Goal: Answer question/provide support: Share knowledge or assist other users

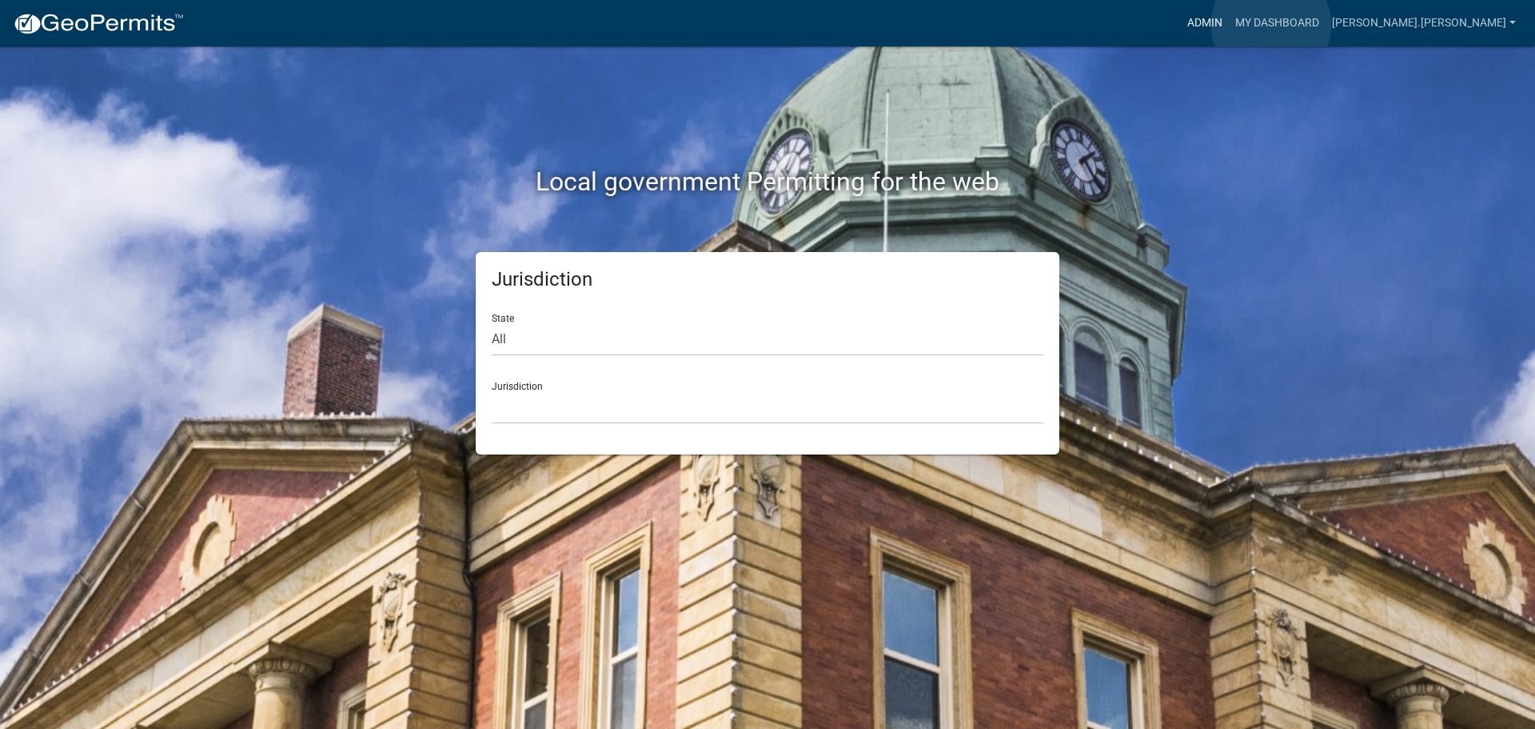
click at [1229, 25] on link "Admin" at bounding box center [1205, 23] width 48 height 30
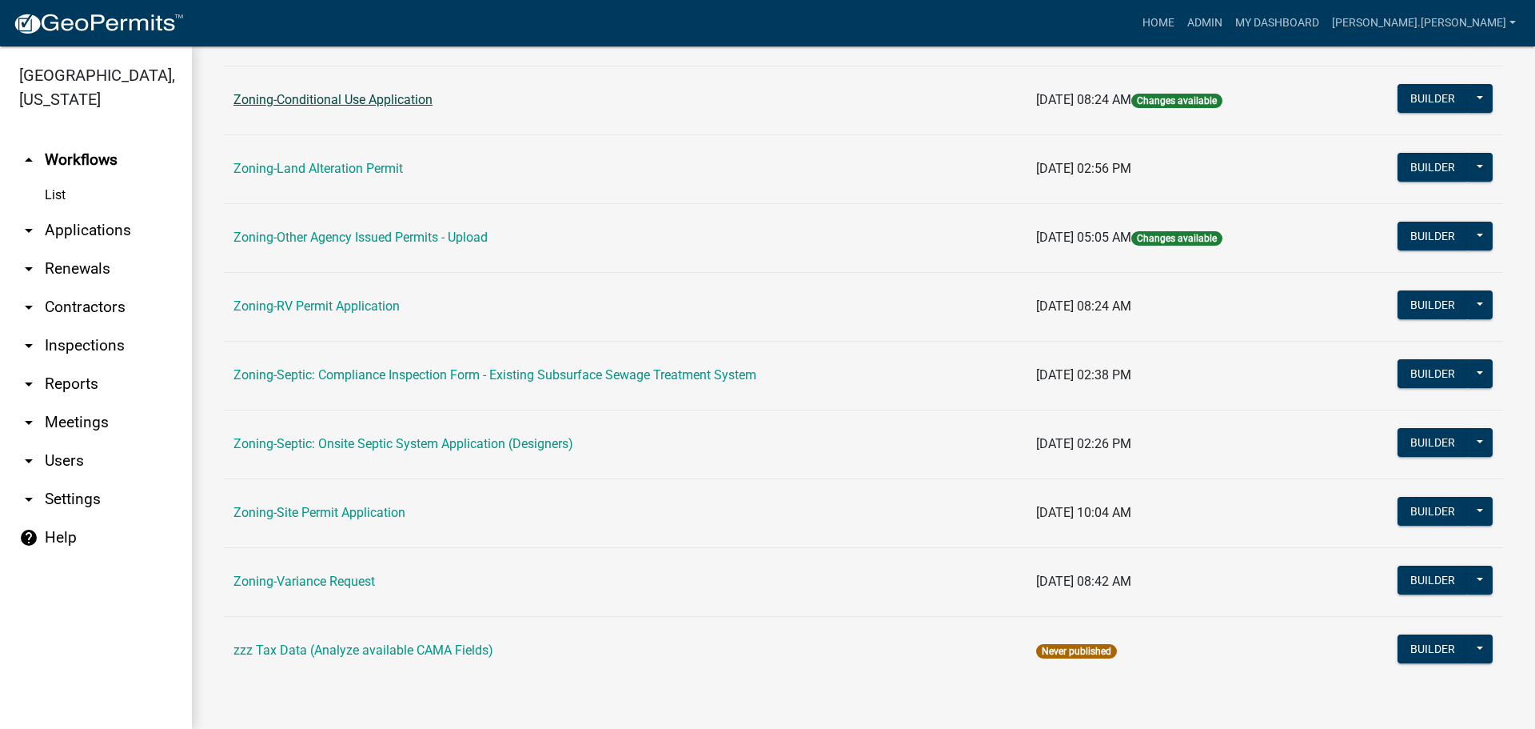
scroll to position [487, 0]
click at [320, 580] on link "Zoning-Variance Request" at bounding box center [305, 580] width 142 height 15
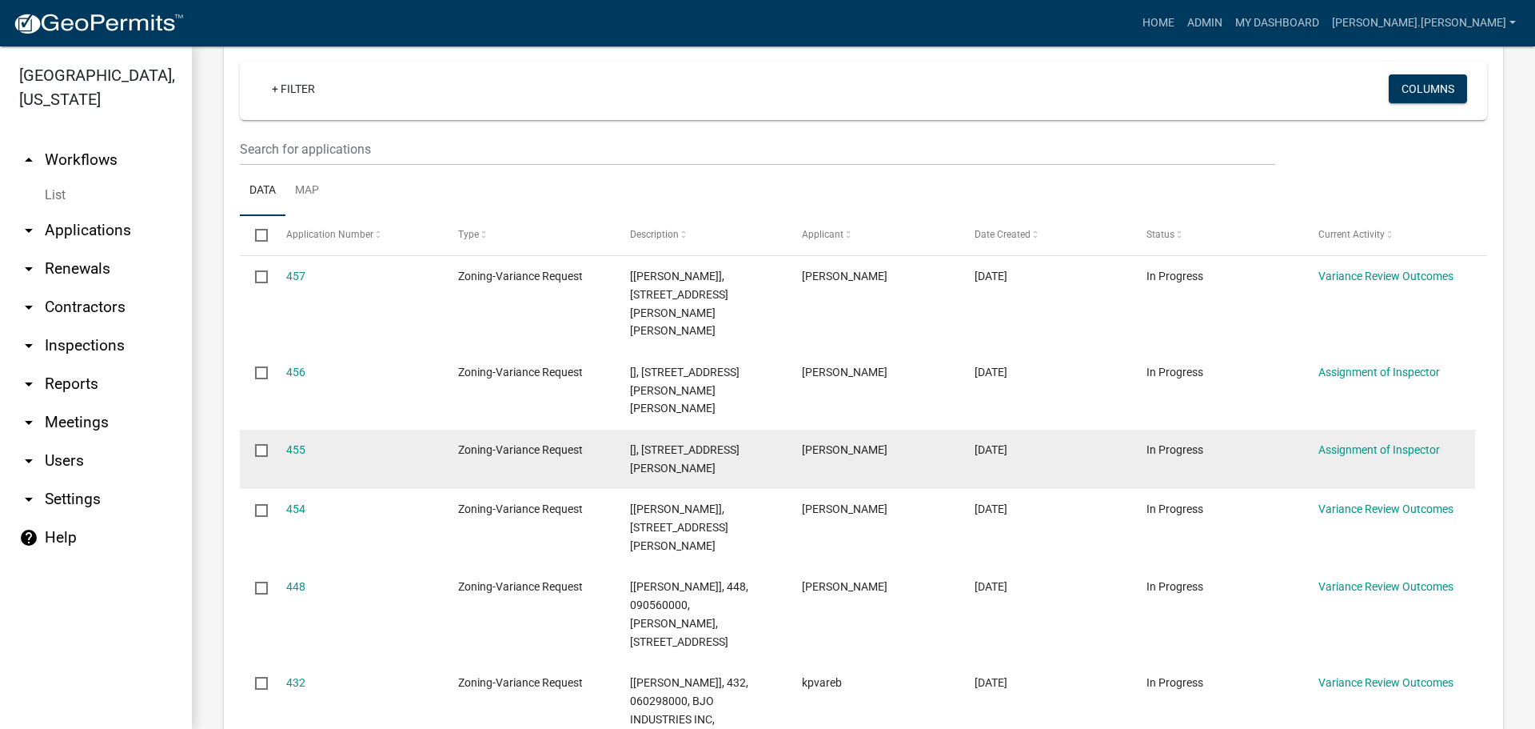
scroll to position [480, 0]
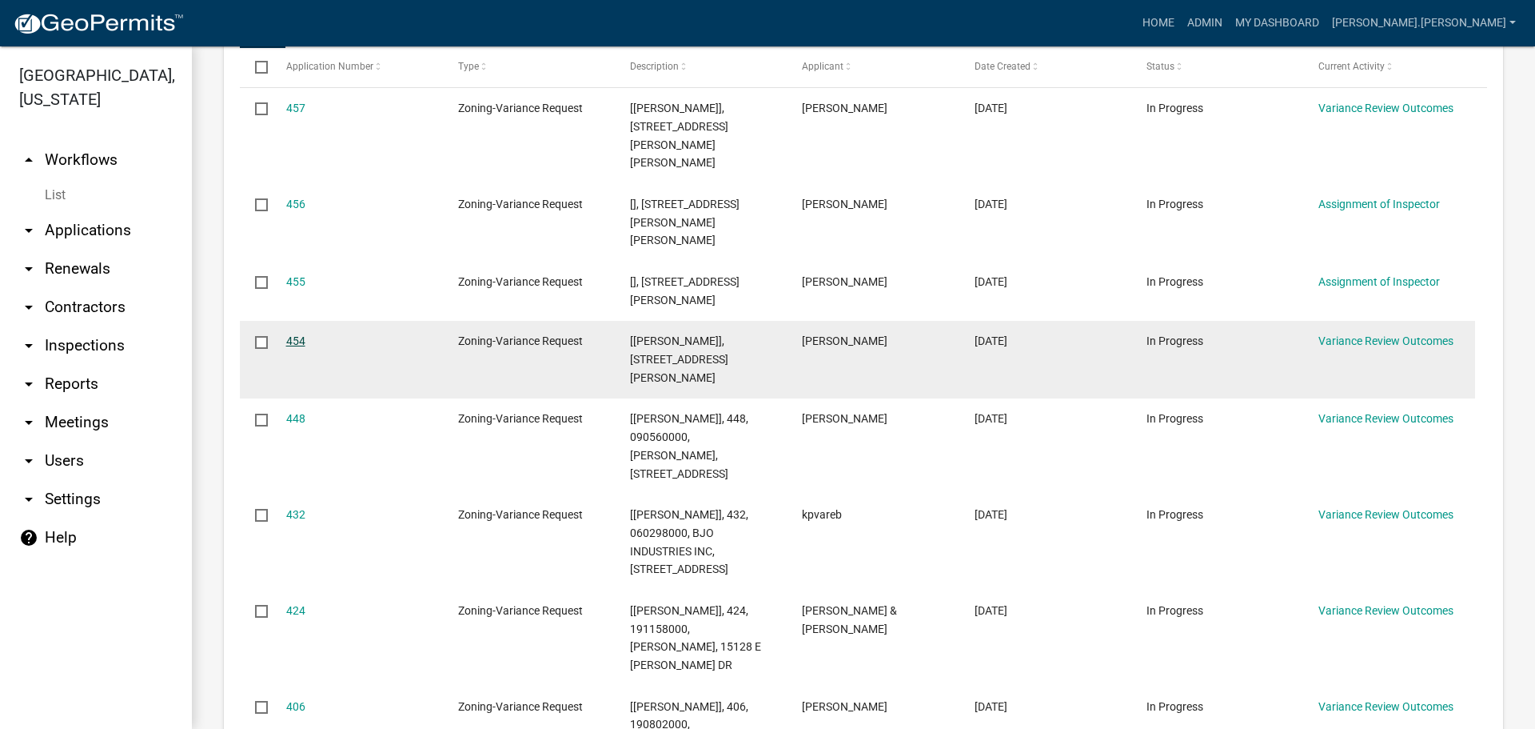
click at [298, 337] on link "454" at bounding box center [295, 340] width 19 height 13
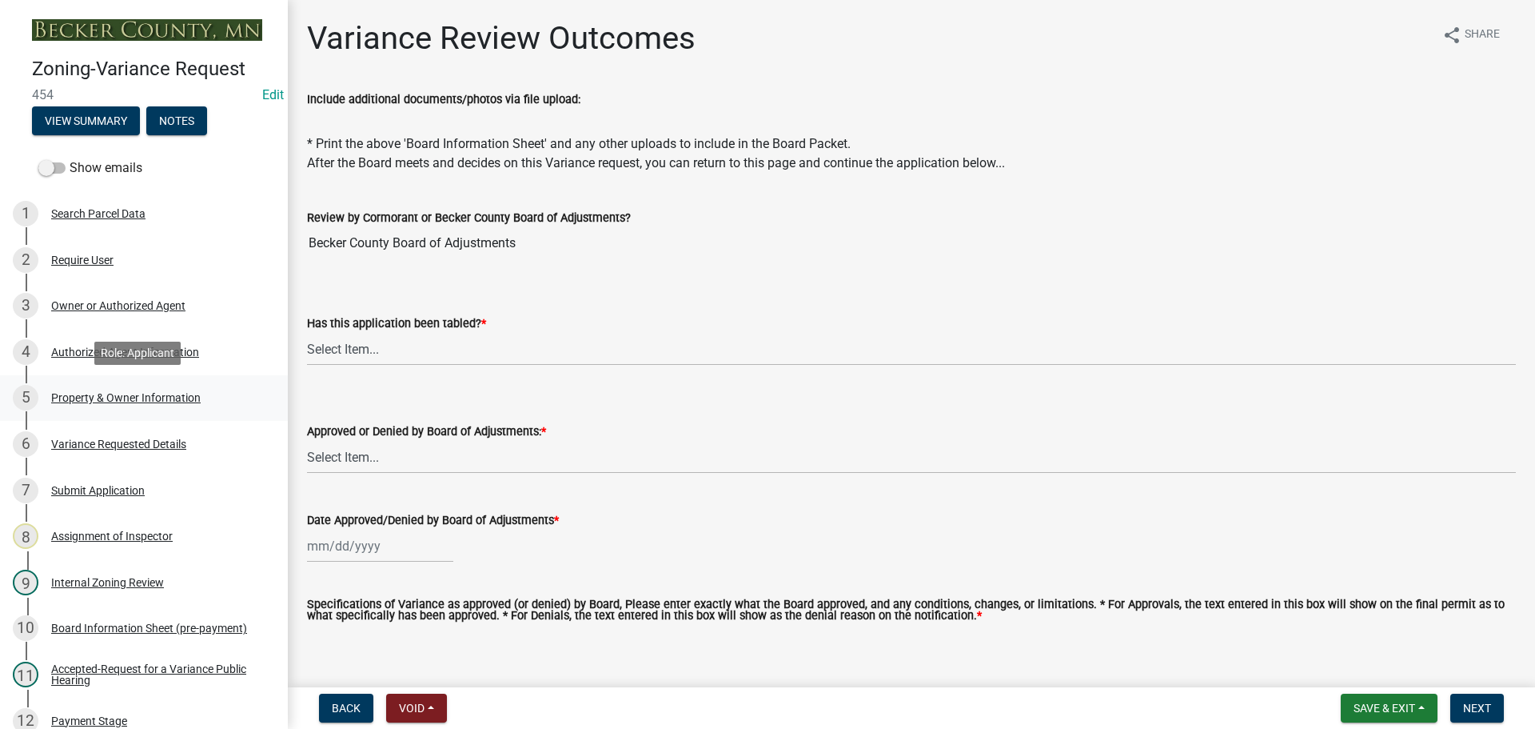
click at [131, 398] on div "Property & Owner Information" at bounding box center [126, 397] width 150 height 11
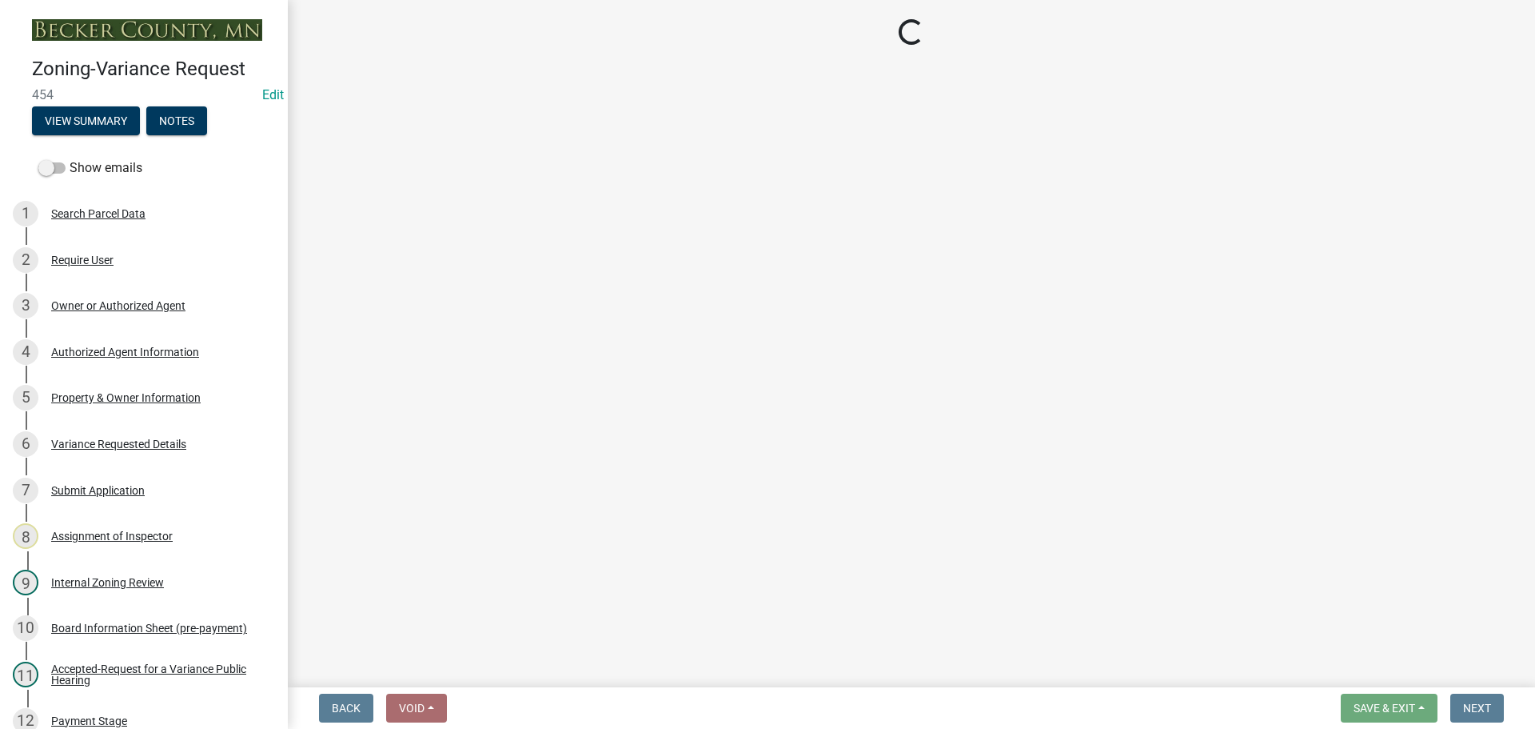
select select "bd6c4c96-e8c1-49bc-ade5-b37215bb1ac6"
select select "024a7a94-b011-4d98-ab48-ef3891421888"
select select "8d5cb961-90f6-4593-998a-e9fa792b70fb"
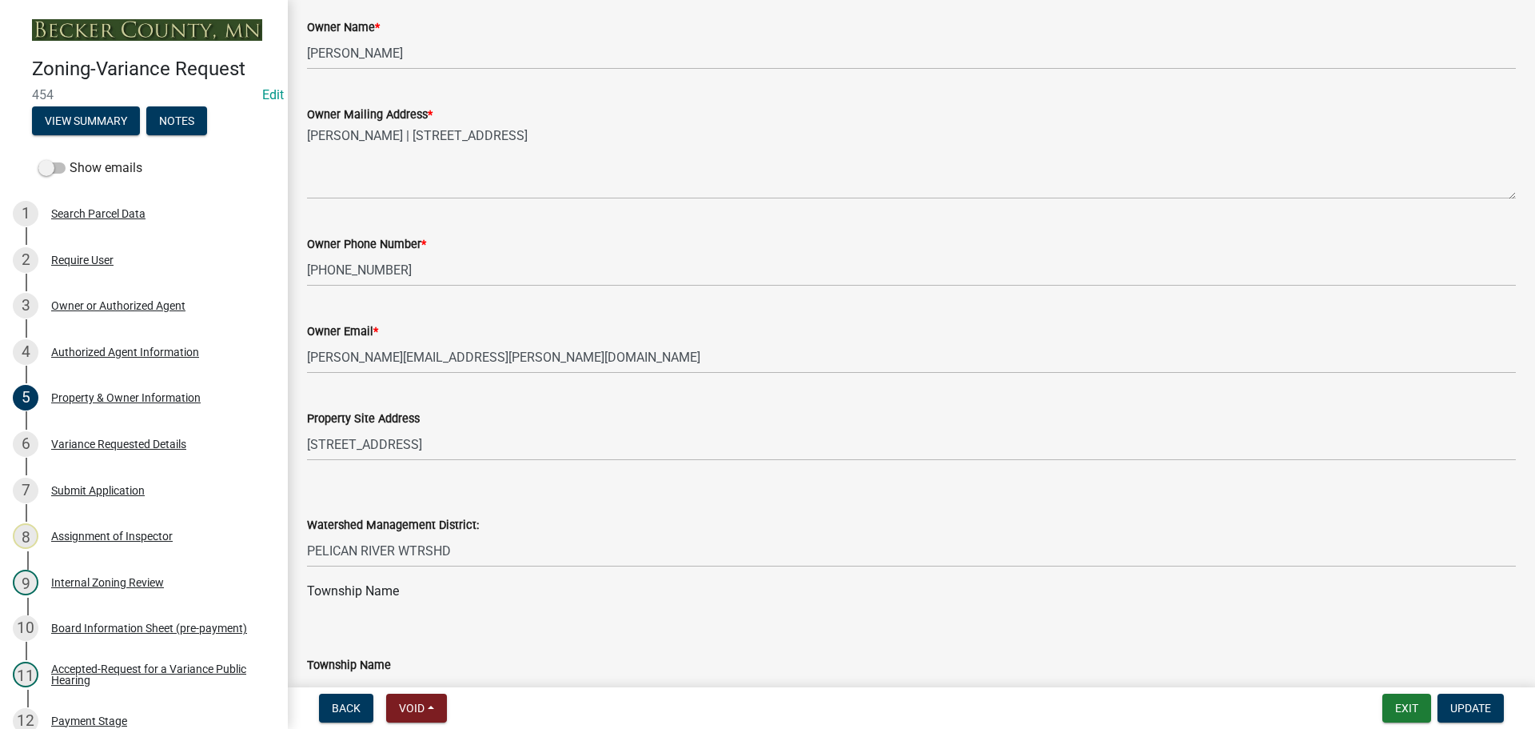
scroll to position [320, 0]
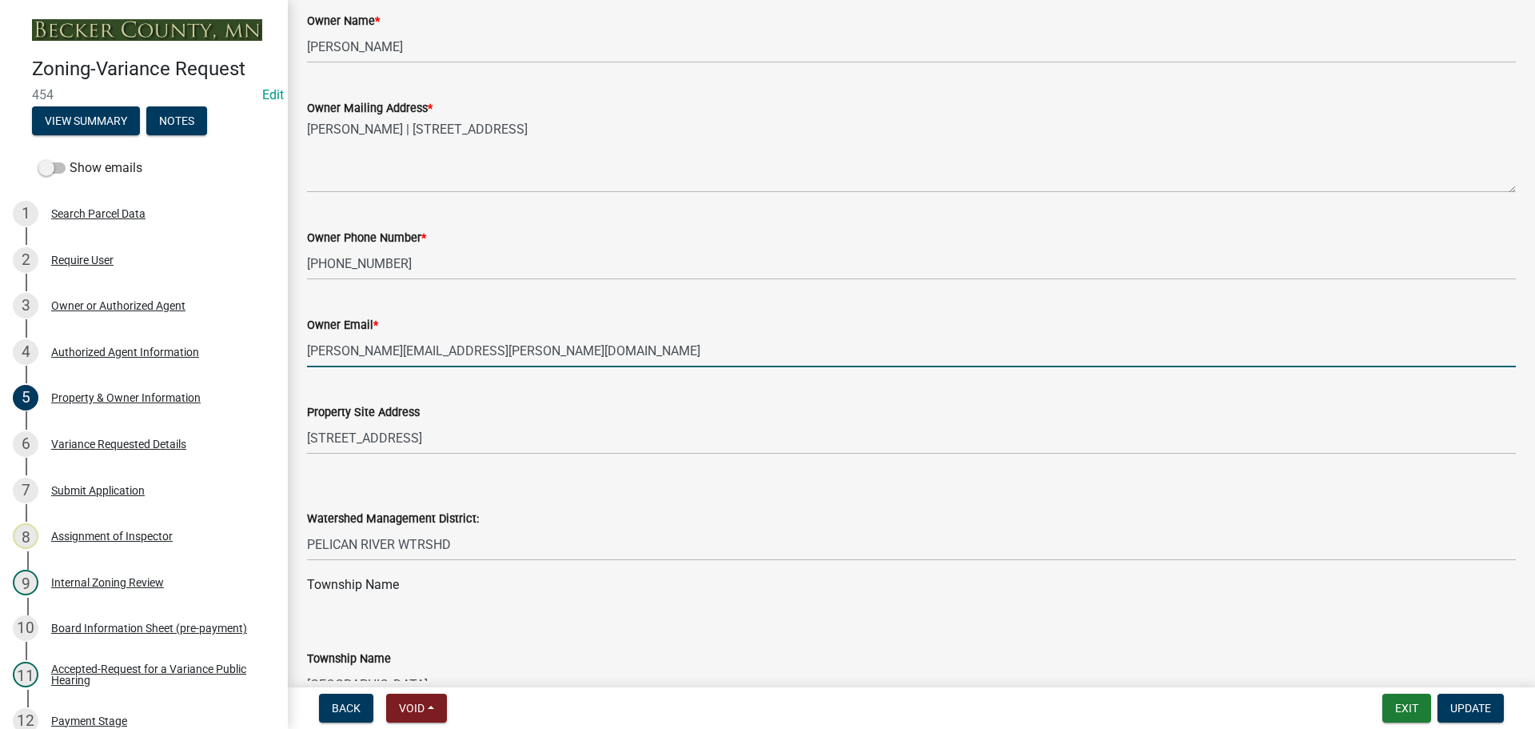
drag, startPoint x: 501, startPoint y: 350, endPoint x: 302, endPoint y: 352, distance: 199.1
click at [302, 352] on div "Owner Email * [PERSON_NAME][EMAIL_ADDRESS][PERSON_NAME][DOMAIN_NAME]" at bounding box center [911, 330] width 1233 height 74
